Goal: Task Accomplishment & Management: Use online tool/utility

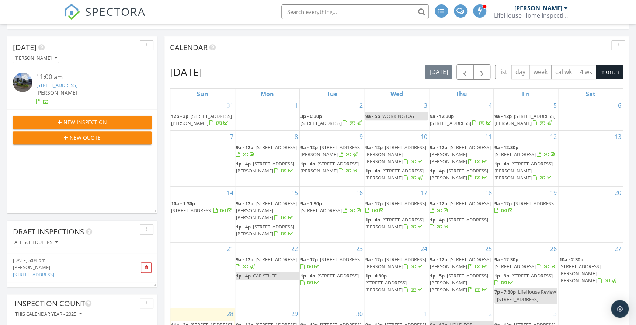
scroll to position [140, 149]
click at [56, 84] on link "1500 Cenith Dr., #D 103, North Myrtle Beach, SC 29582" at bounding box center [56, 85] width 41 height 7
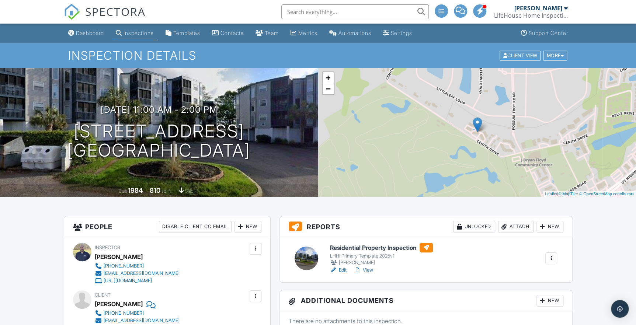
click at [364, 247] on h6 "Residential Property Inspection" at bounding box center [381, 248] width 103 height 10
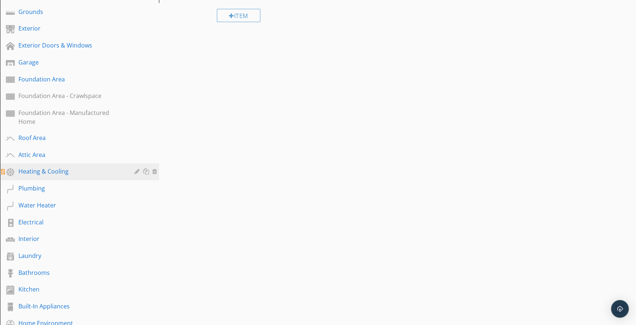
scroll to position [134, 0]
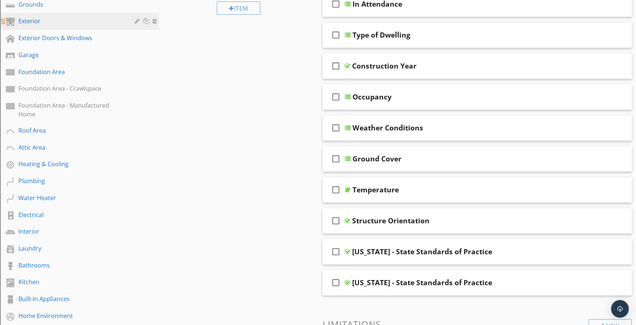
click at [33, 25] on div "Exterior" at bounding box center [70, 21] width 105 height 9
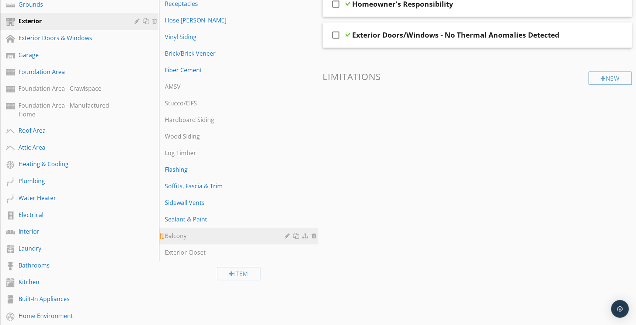
click at [181, 232] on div "Balcony" at bounding box center [226, 236] width 122 height 9
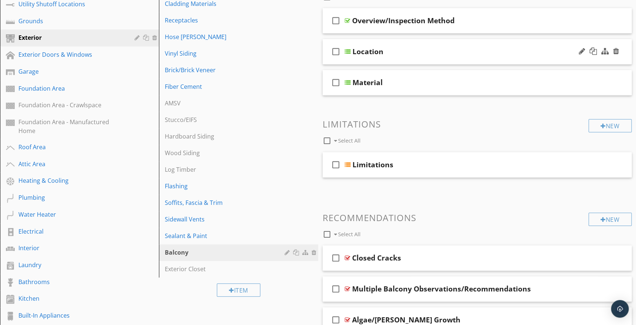
scroll to position [67, 0]
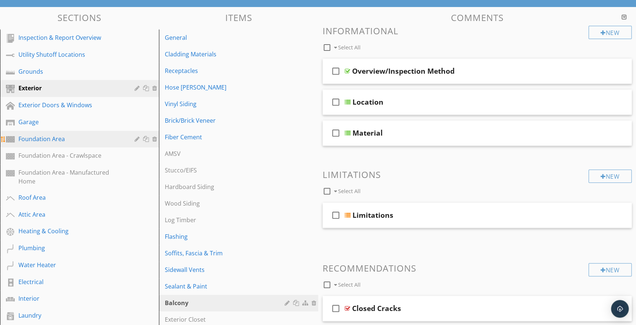
click at [44, 141] on div "Foundation Area" at bounding box center [70, 139] width 105 height 9
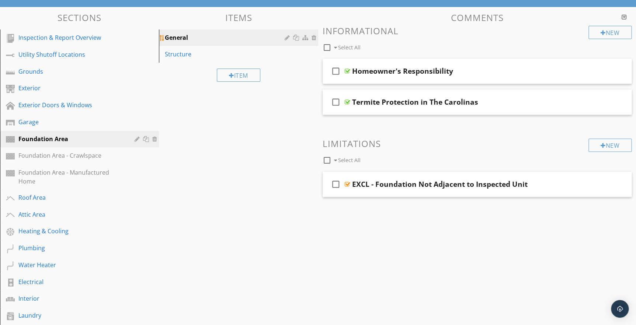
click at [181, 38] on div "General" at bounding box center [226, 37] width 122 height 9
